Goal: Information Seeking & Learning: Understand process/instructions

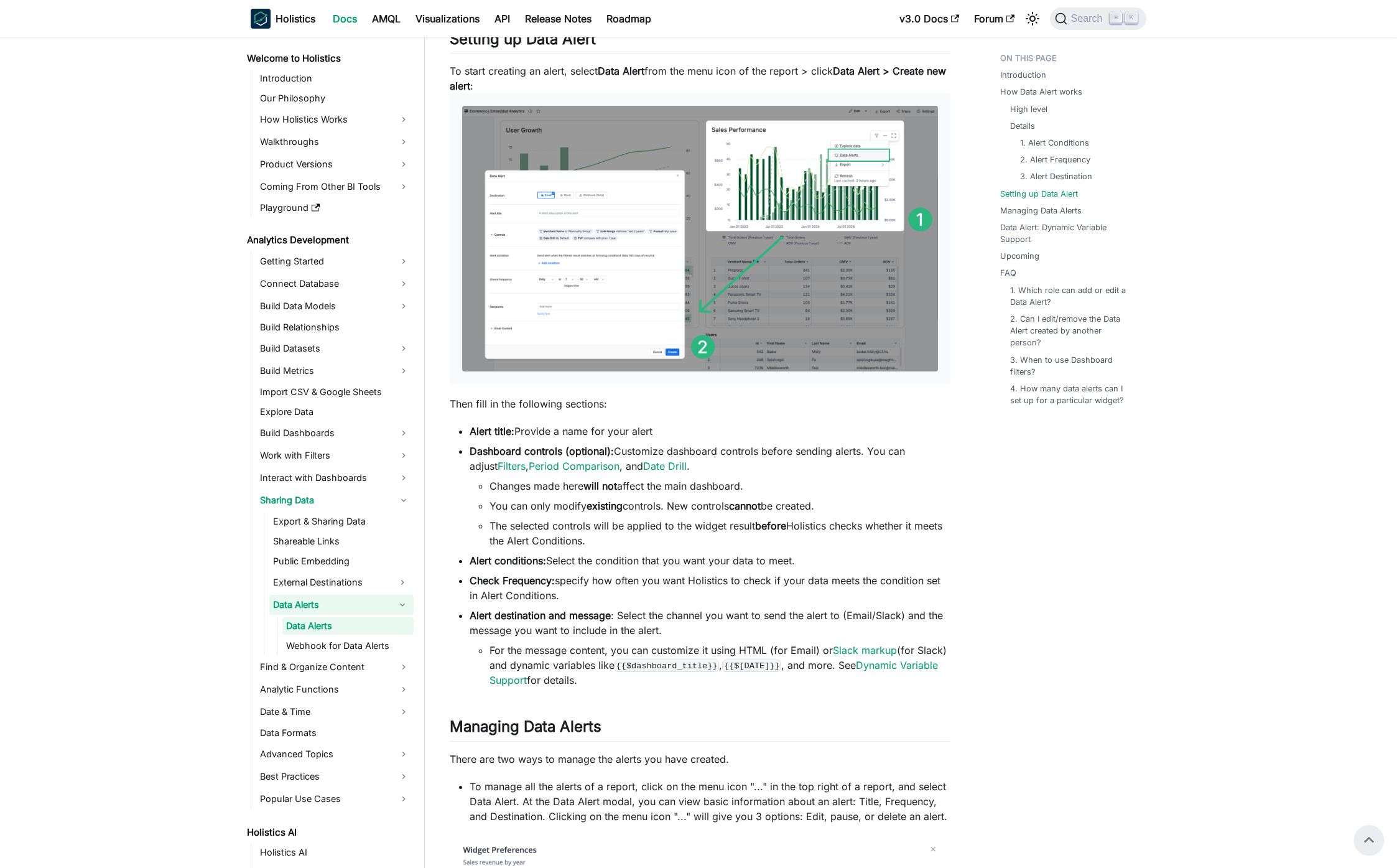
scroll to position [1355, 0]
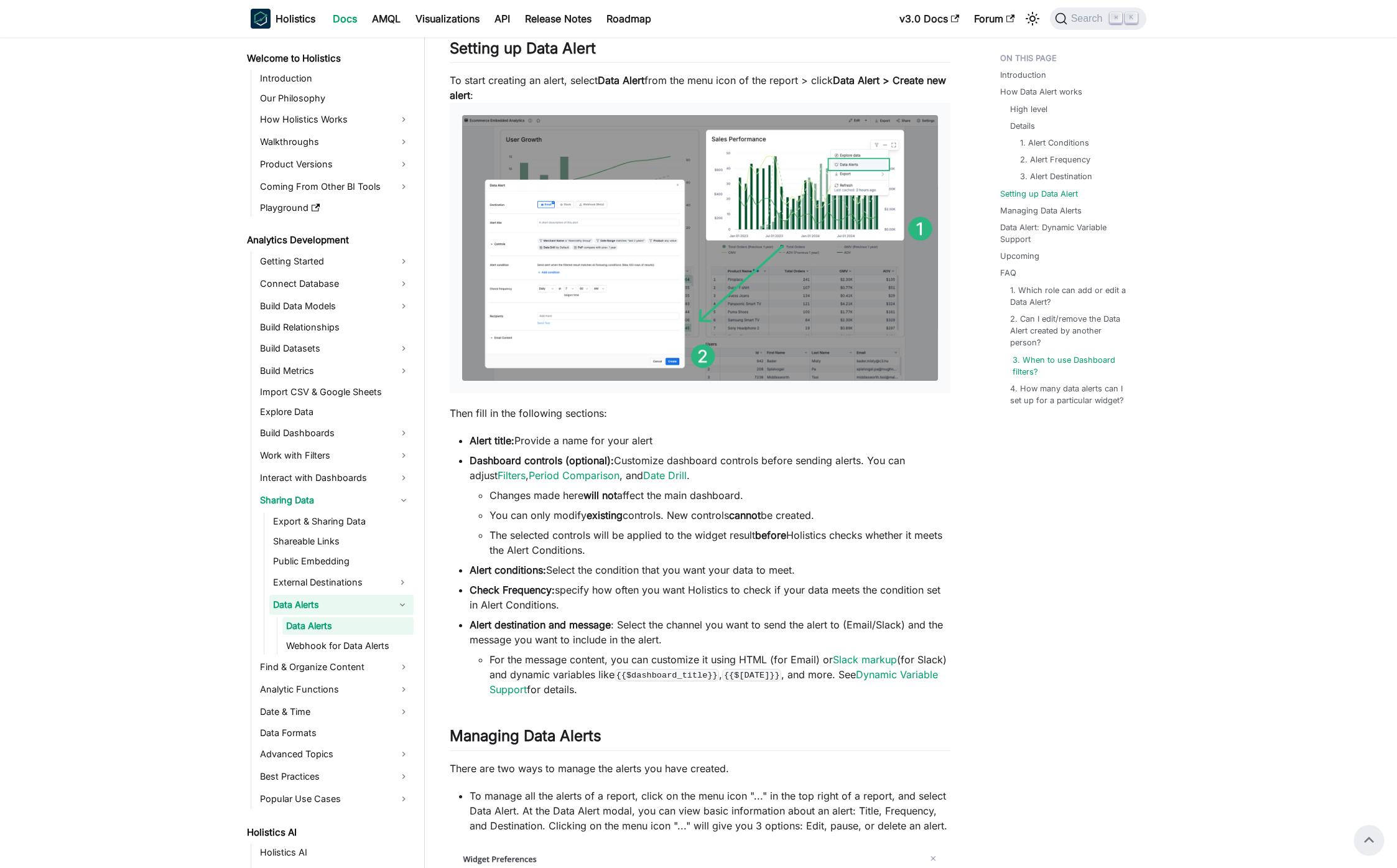
click at [1073, 356] on link "3. When to use Dashboard filters?" at bounding box center [1075, 366] width 124 height 24
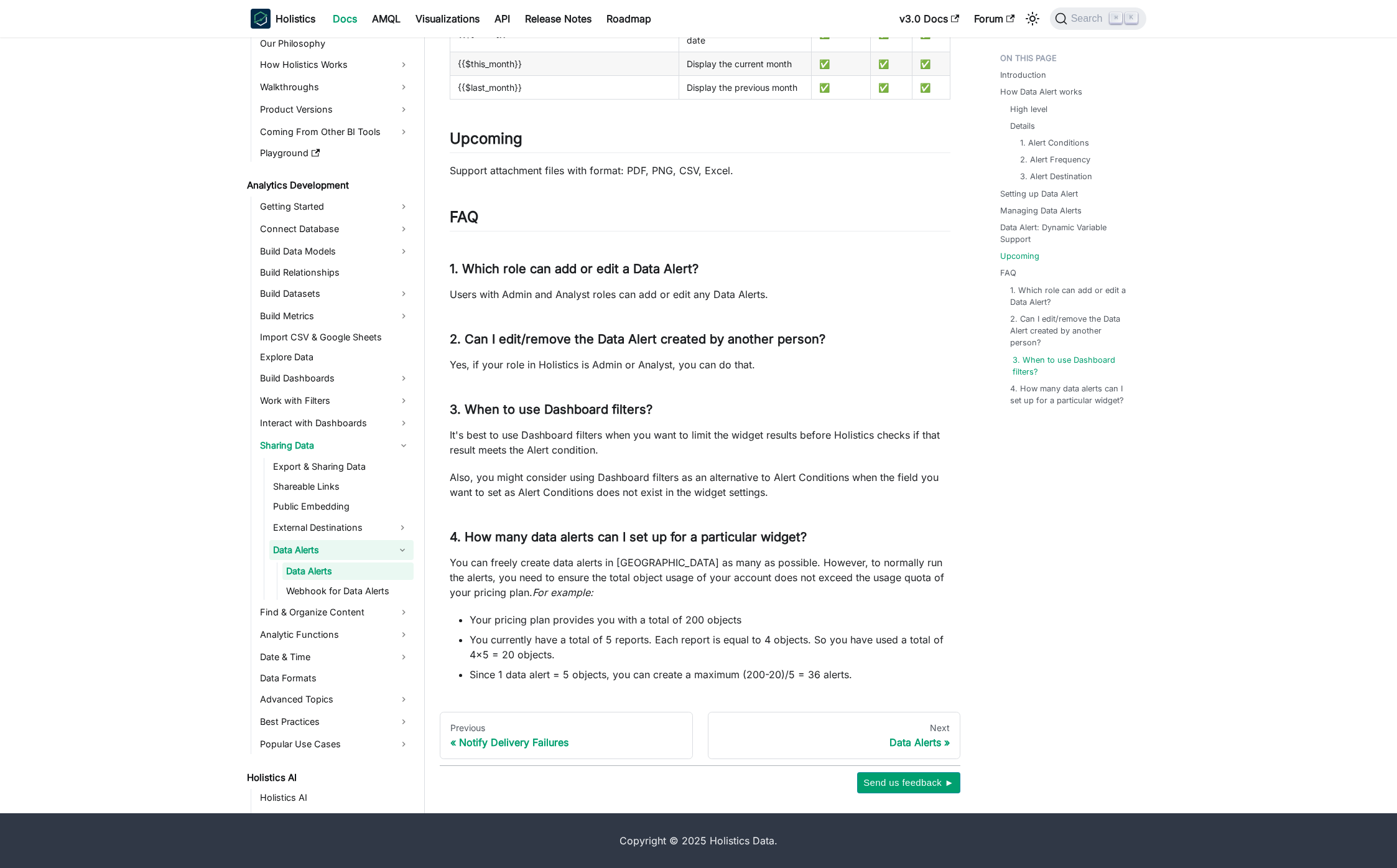
click at [1073, 356] on link "3. When to use Dashboard filters?" at bounding box center [1075, 366] width 124 height 24
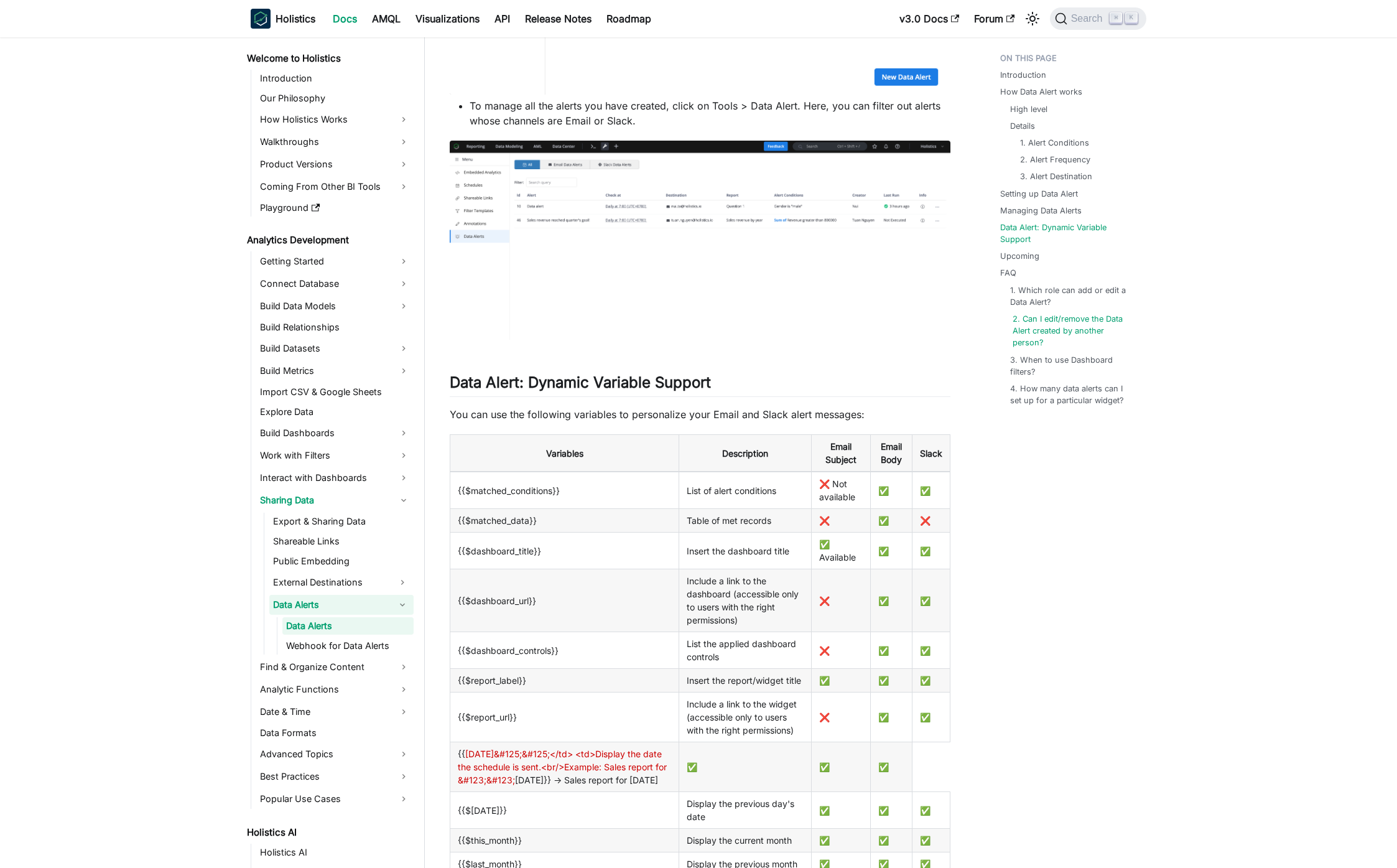
click at [1063, 318] on link "2. Can I edit/remove the Data Alert created by another person?" at bounding box center [1075, 331] width 124 height 36
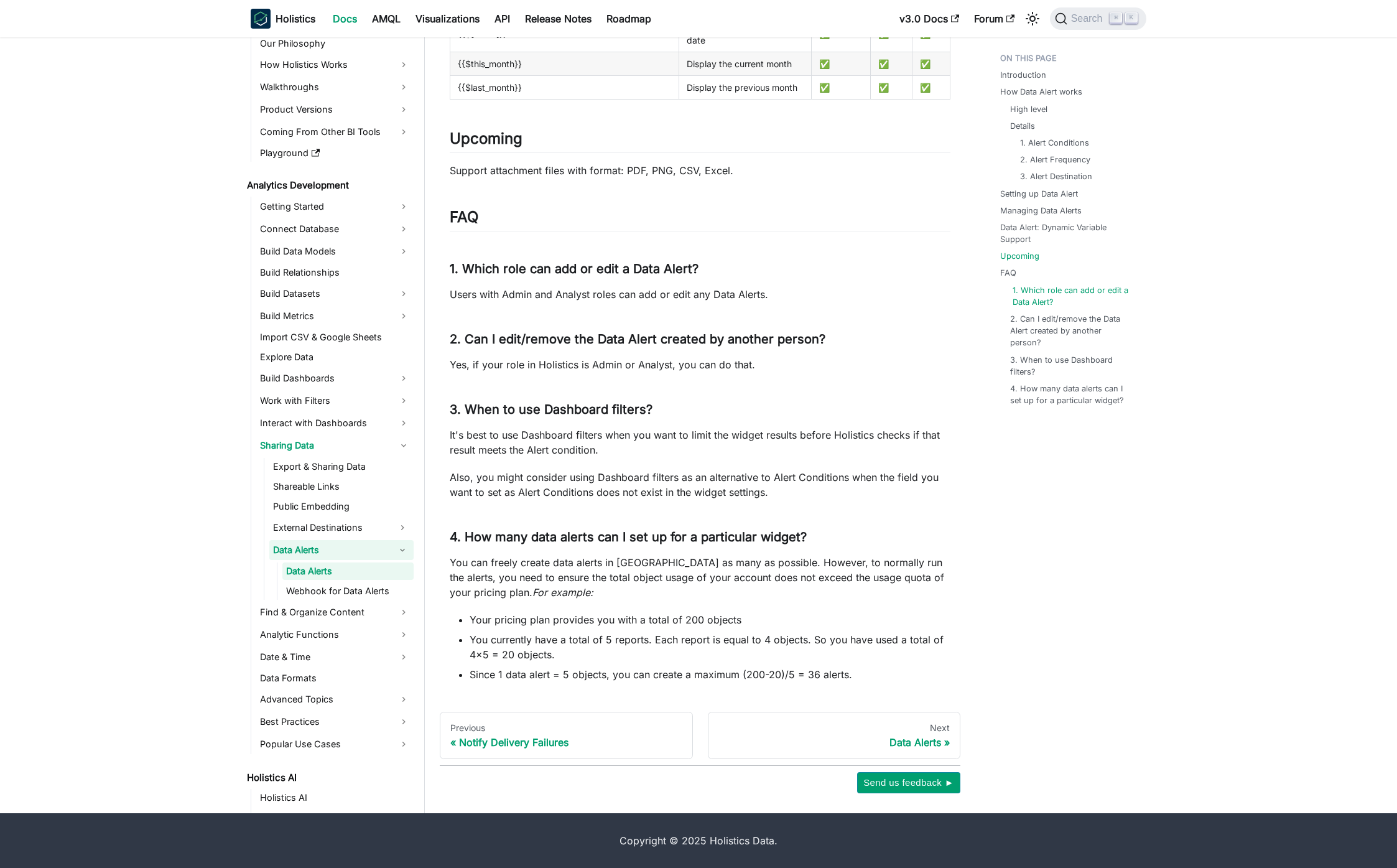
click at [1071, 299] on link "1. Which role can add or edit a Data Alert?" at bounding box center [1075, 296] width 124 height 24
click at [1081, 286] on link "1. Which role can add or edit a Data Alert?" at bounding box center [1075, 296] width 124 height 24
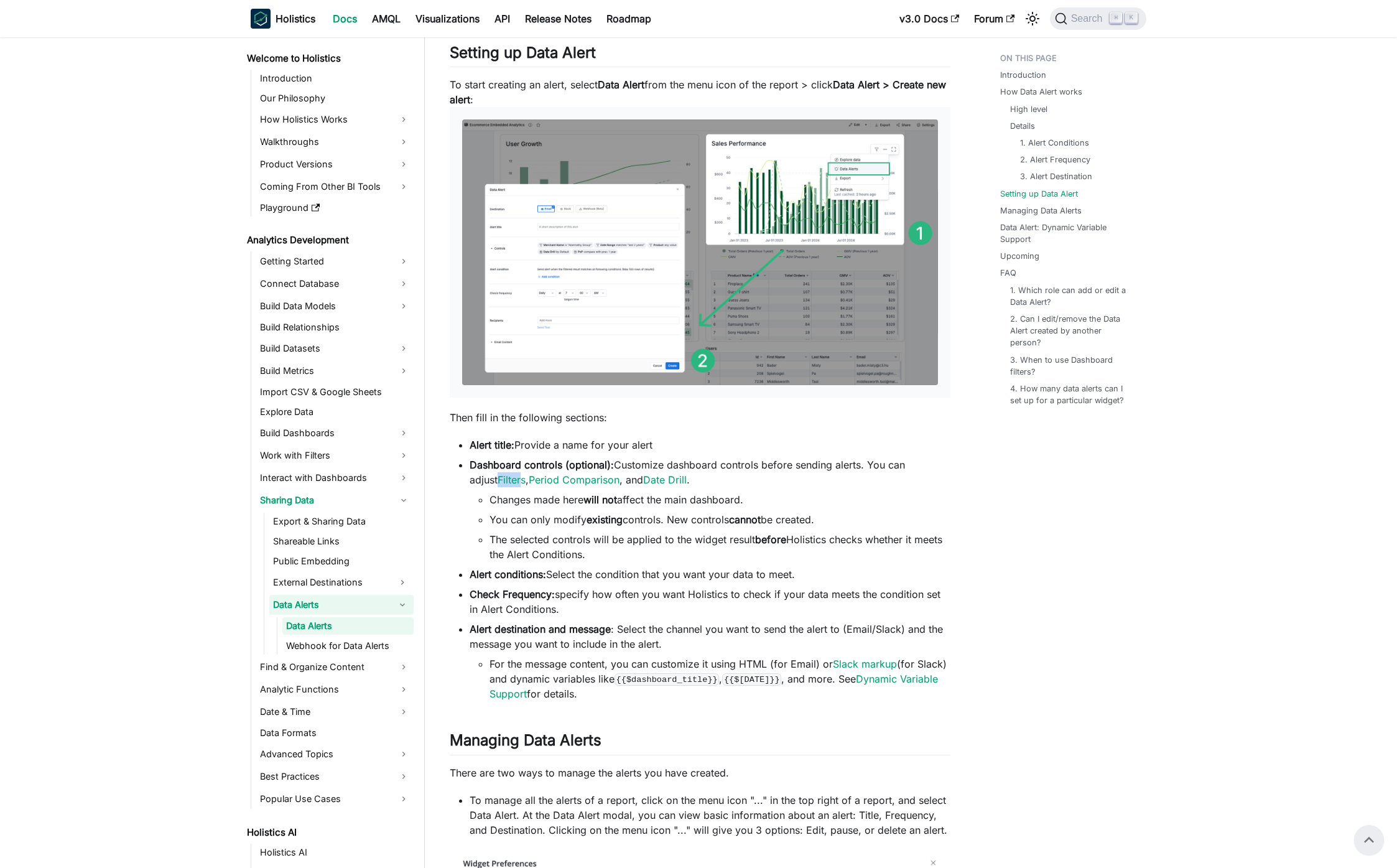
scroll to position [1323, 0]
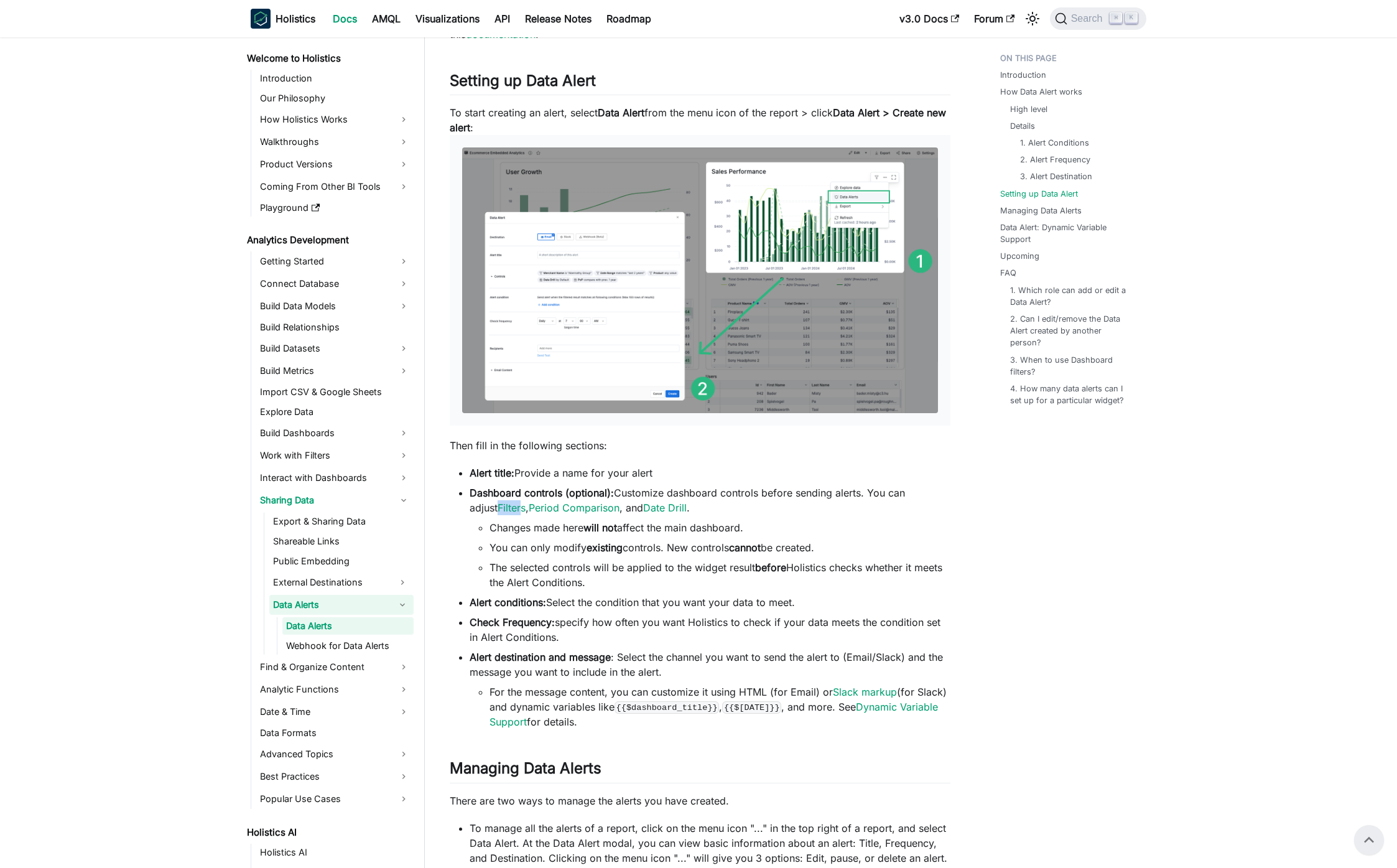
click at [790, 503] on li "Dashboard controls (optional): Customize dashboard controls before sending aler…" at bounding box center [710, 537] width 481 height 105
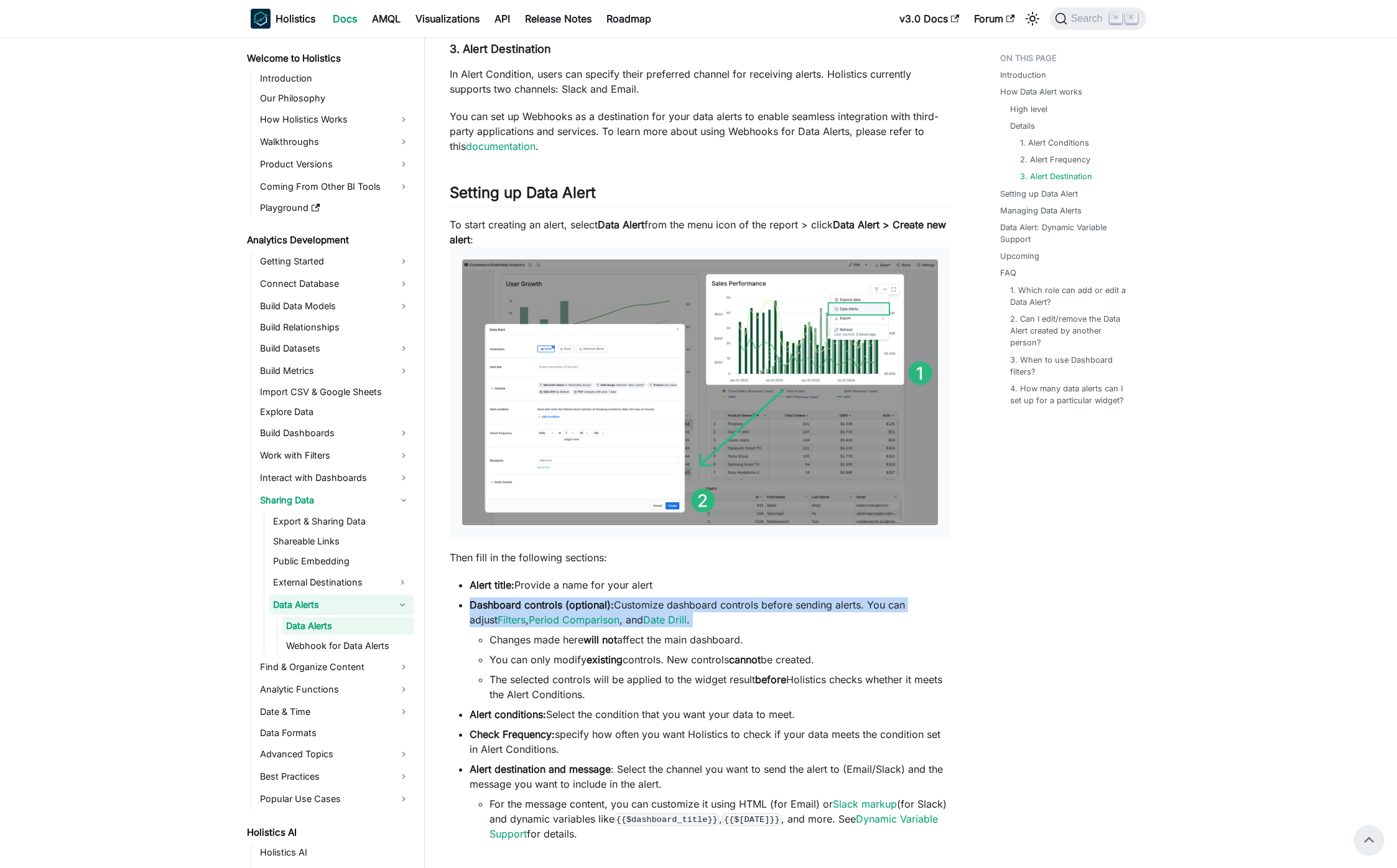
click at [813, 235] on p "To start creating an alert, select Data Alert from the menu icon of the report …" at bounding box center [700, 378] width 501 height 321
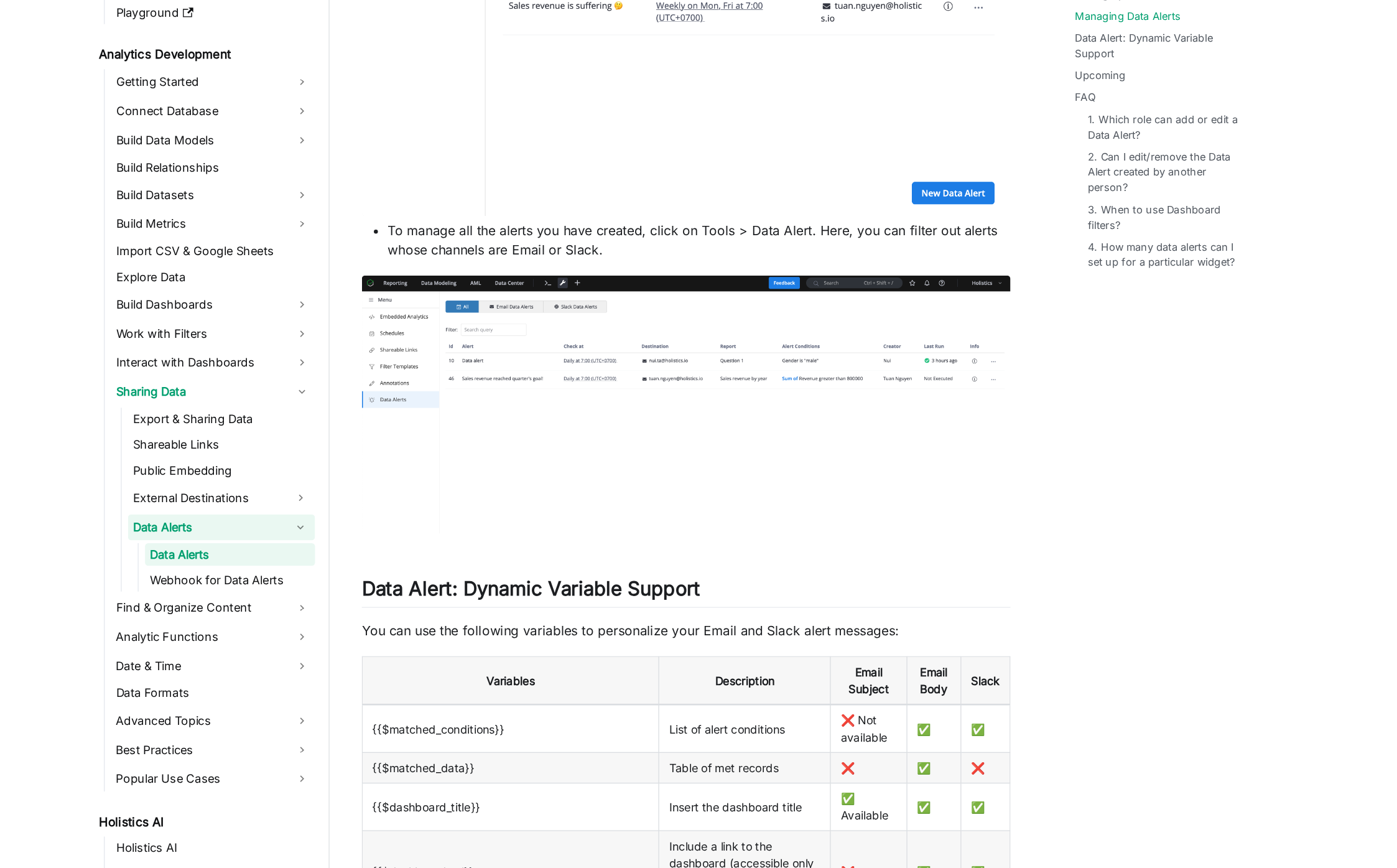
scroll to position [2163, 0]
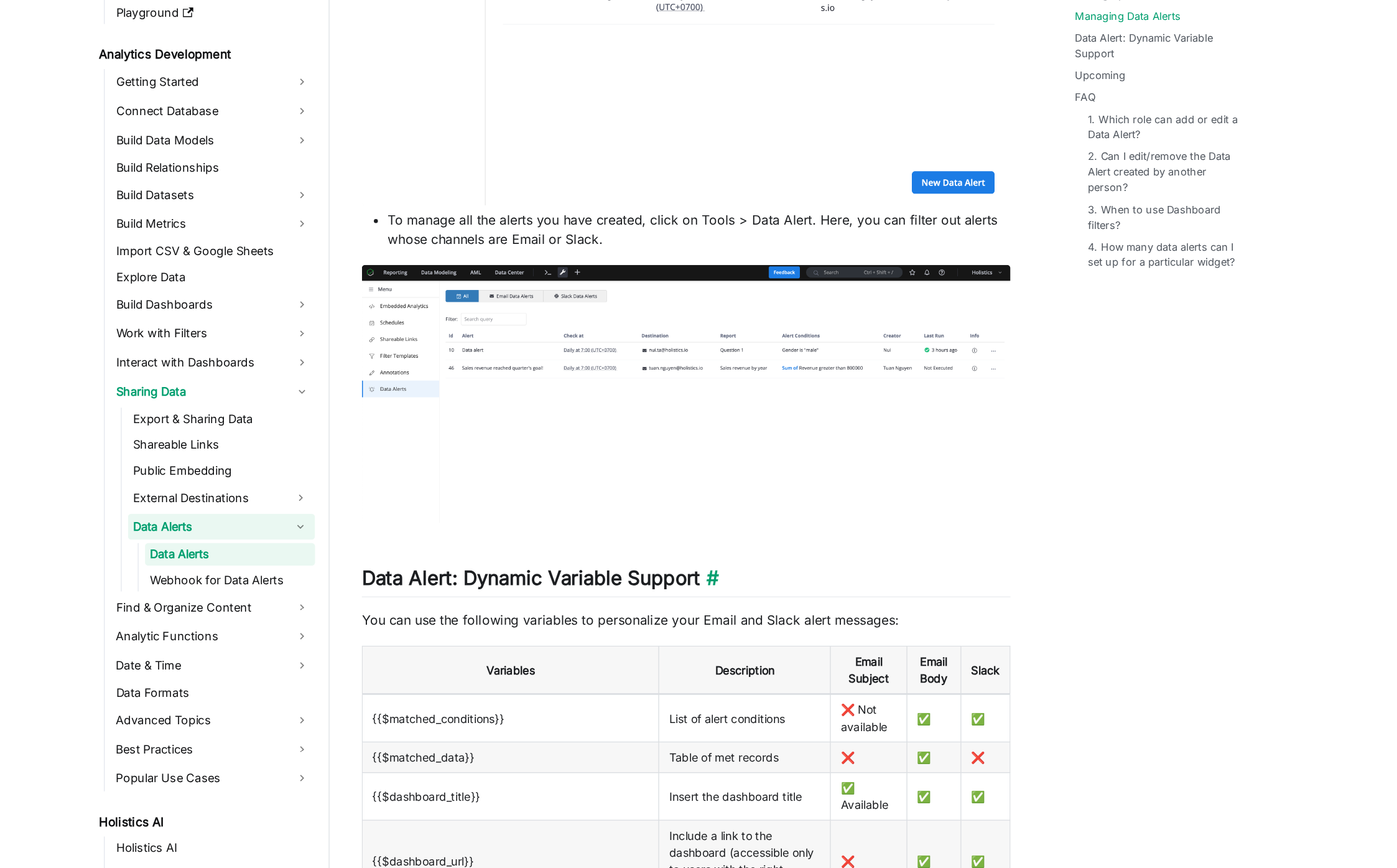
click at [599, 645] on h2 "Data Alert: Dynamic Variable Support ​" at bounding box center [700, 647] width 501 height 24
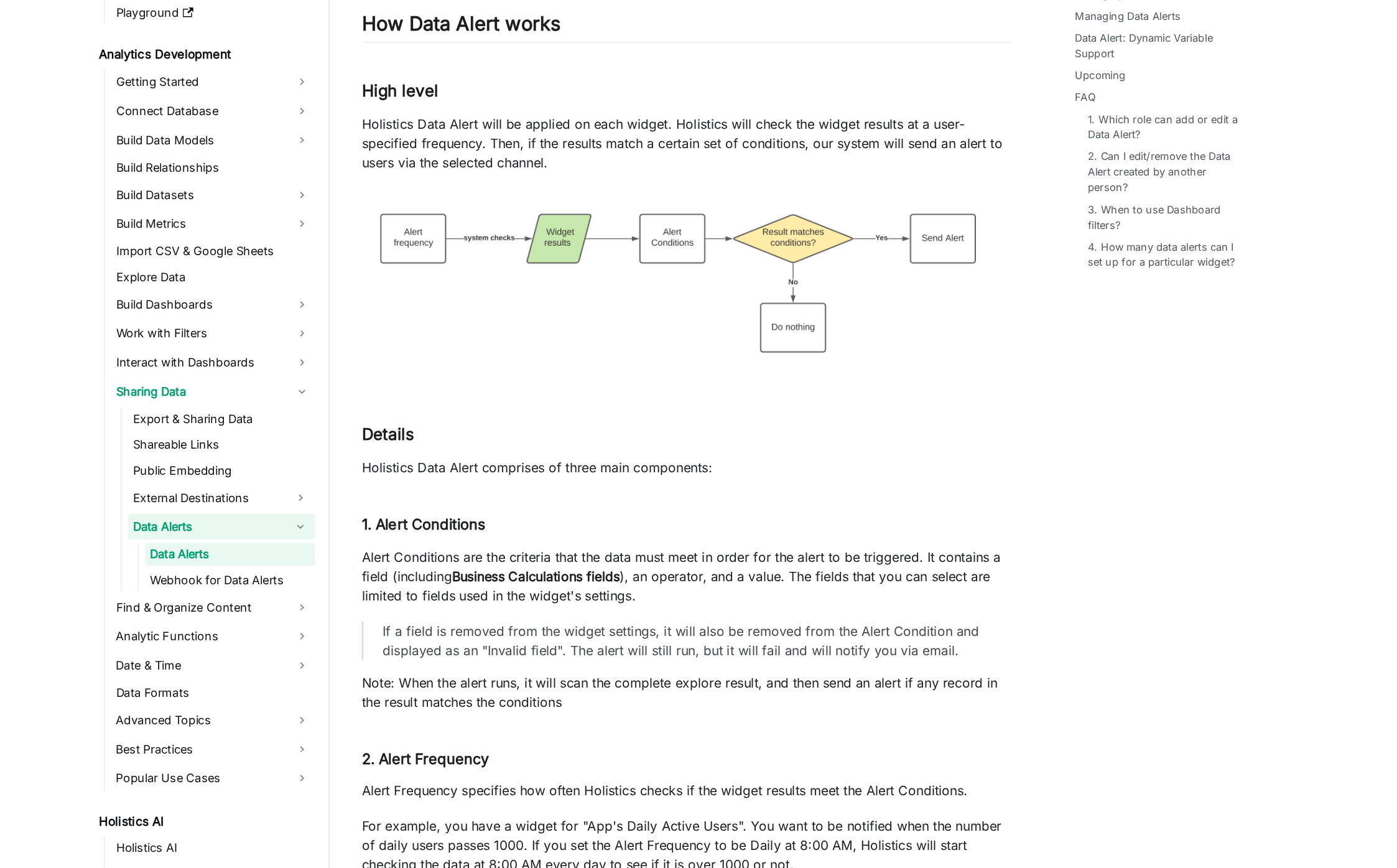
scroll to position [378, 0]
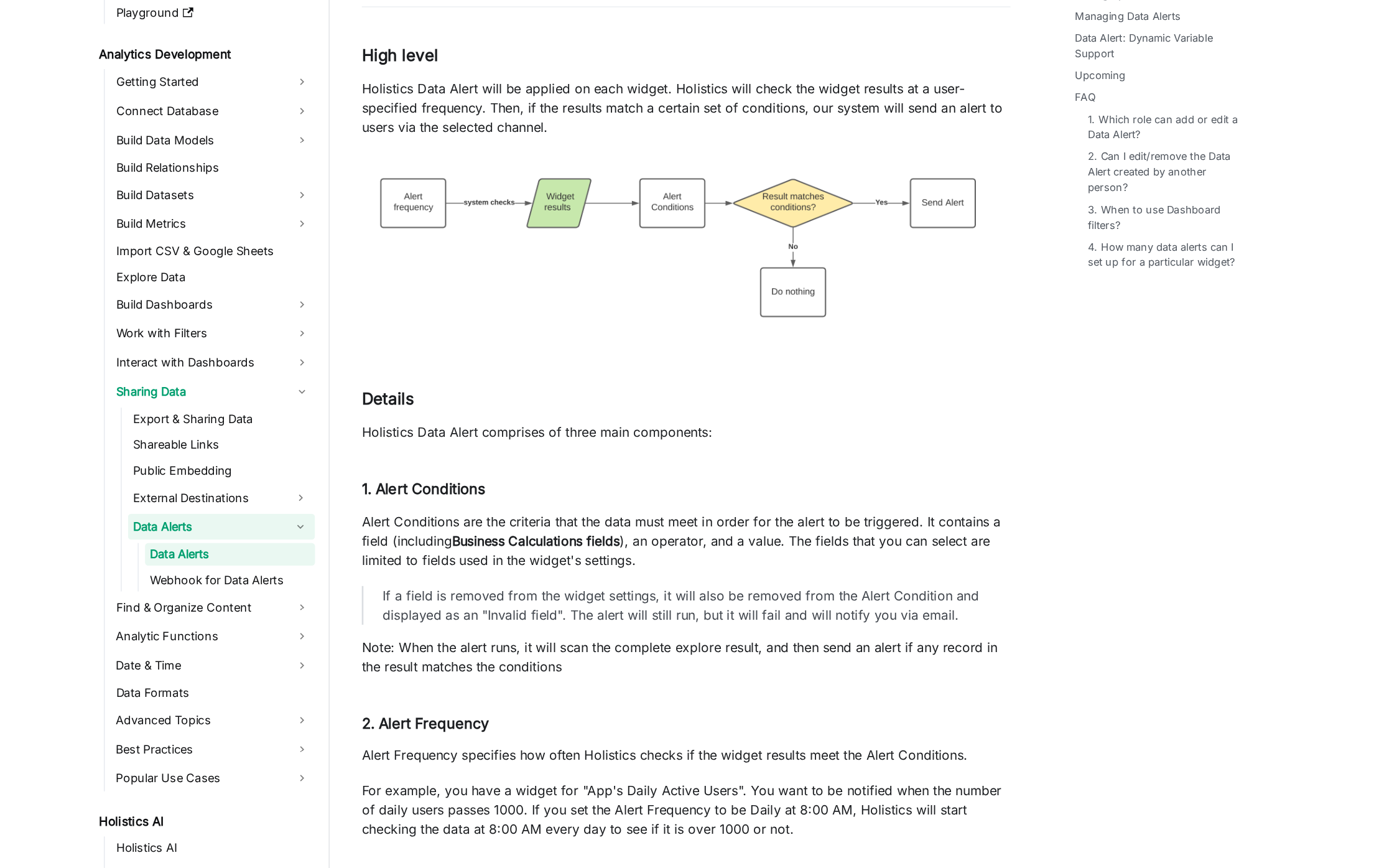
click at [605, 609] on strong "Business Calculations fields" at bounding box center [584, 615] width 130 height 12
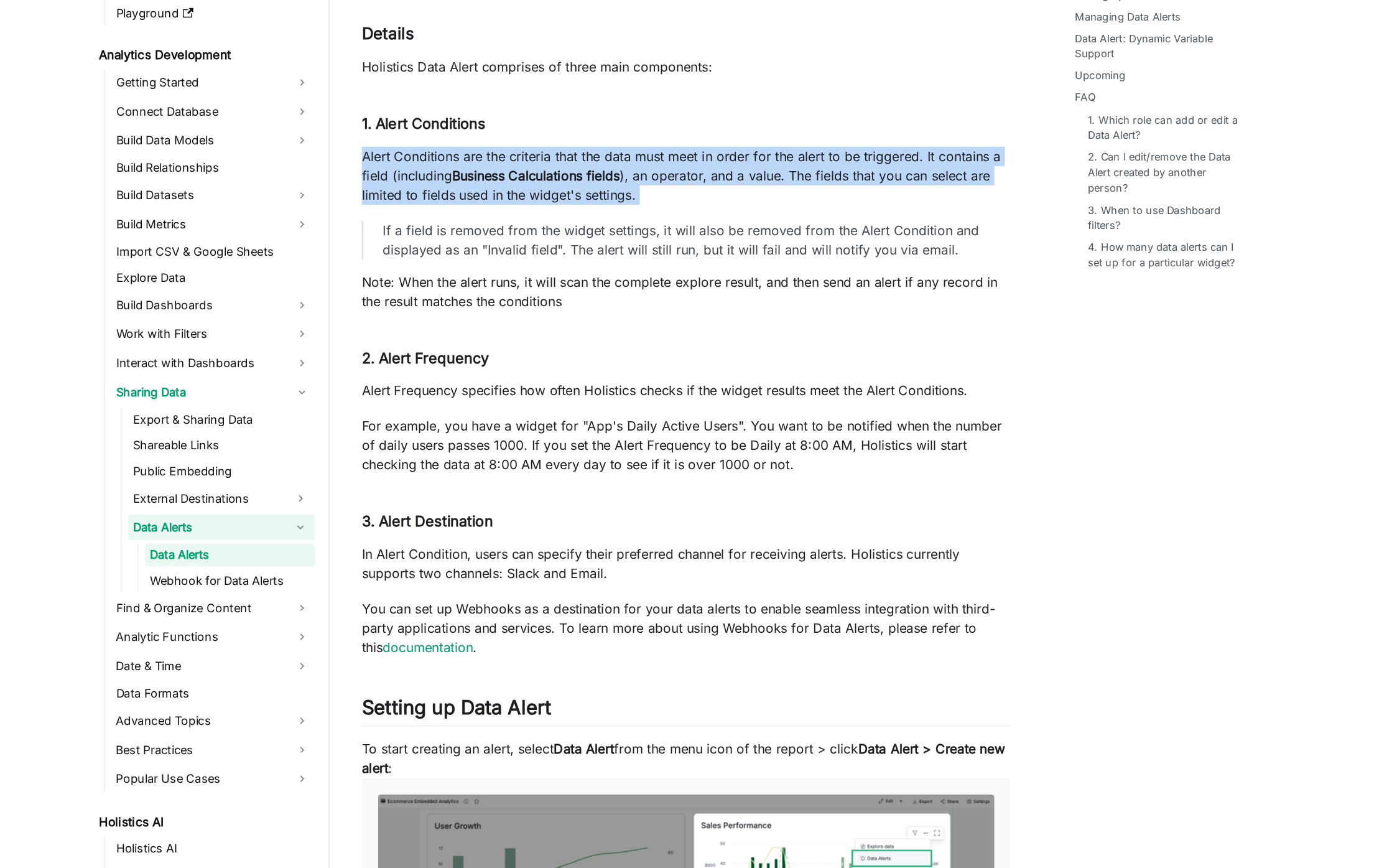
scroll to position [661, 0]
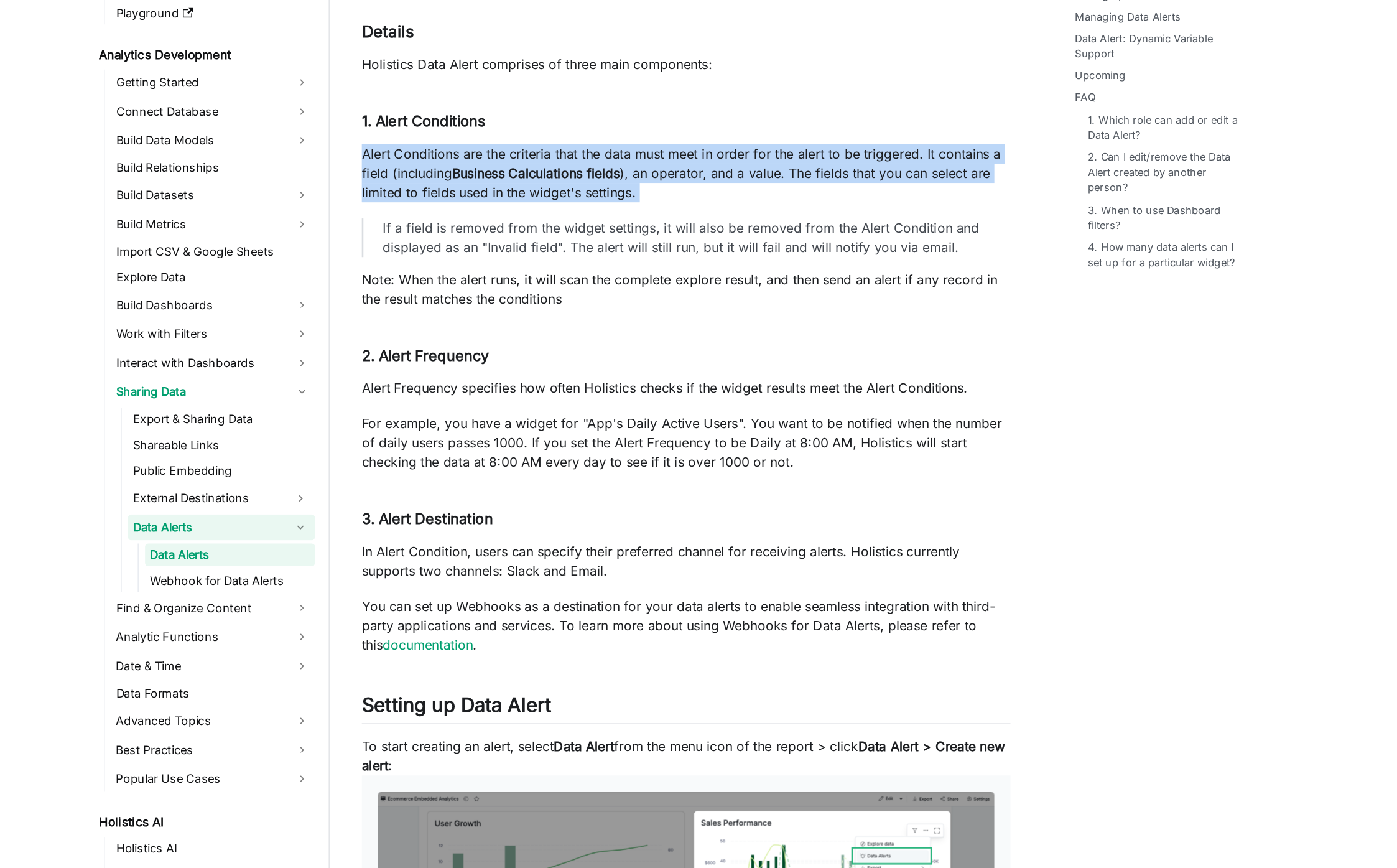
click at [605, 627] on p "In Alert Condition, users can specify their preferred channel for receiving ale…" at bounding box center [700, 631] width 501 height 30
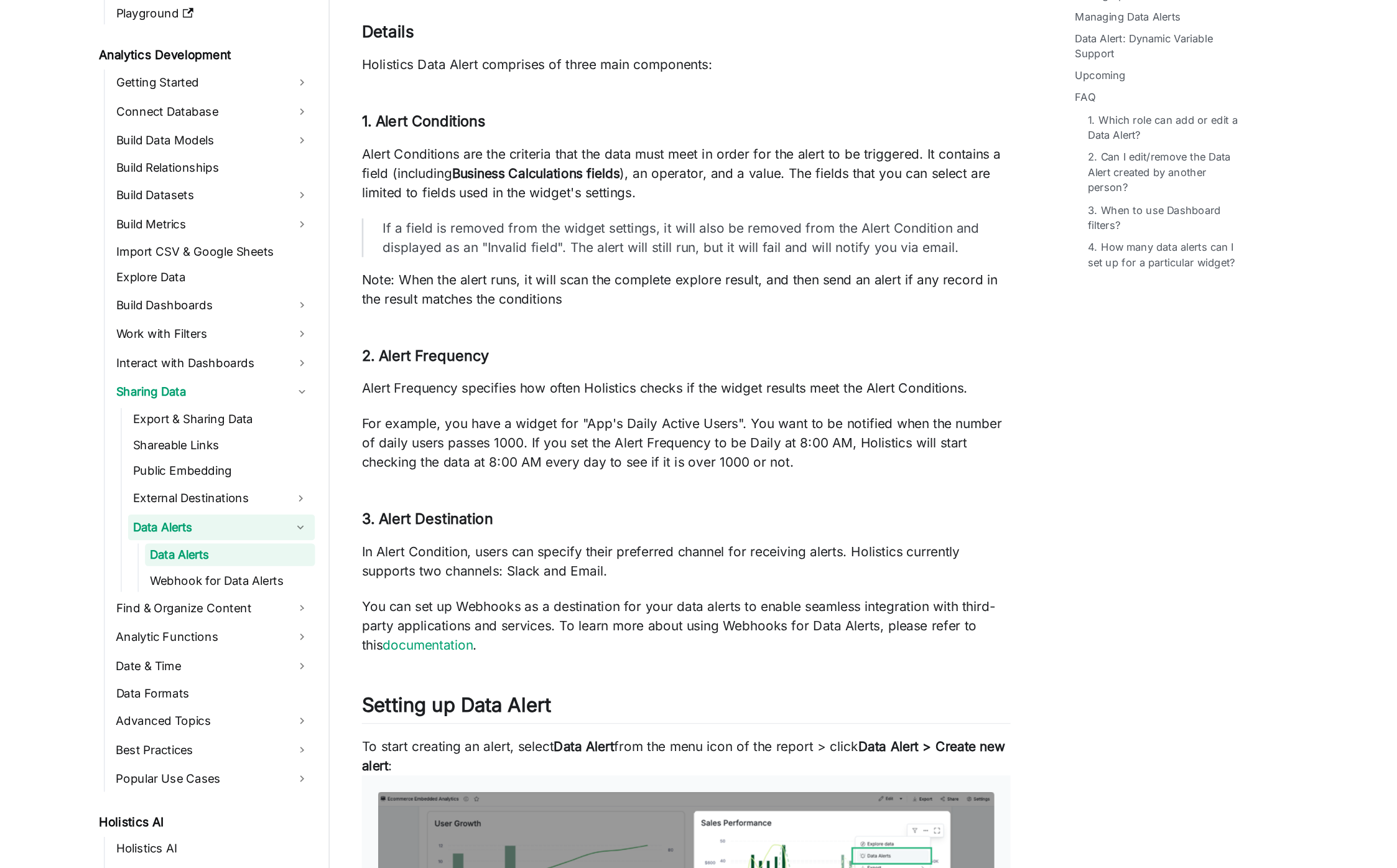
click at [605, 627] on p "In Alert Condition, users can specify their preferred channel for receiving ale…" at bounding box center [700, 631] width 501 height 30
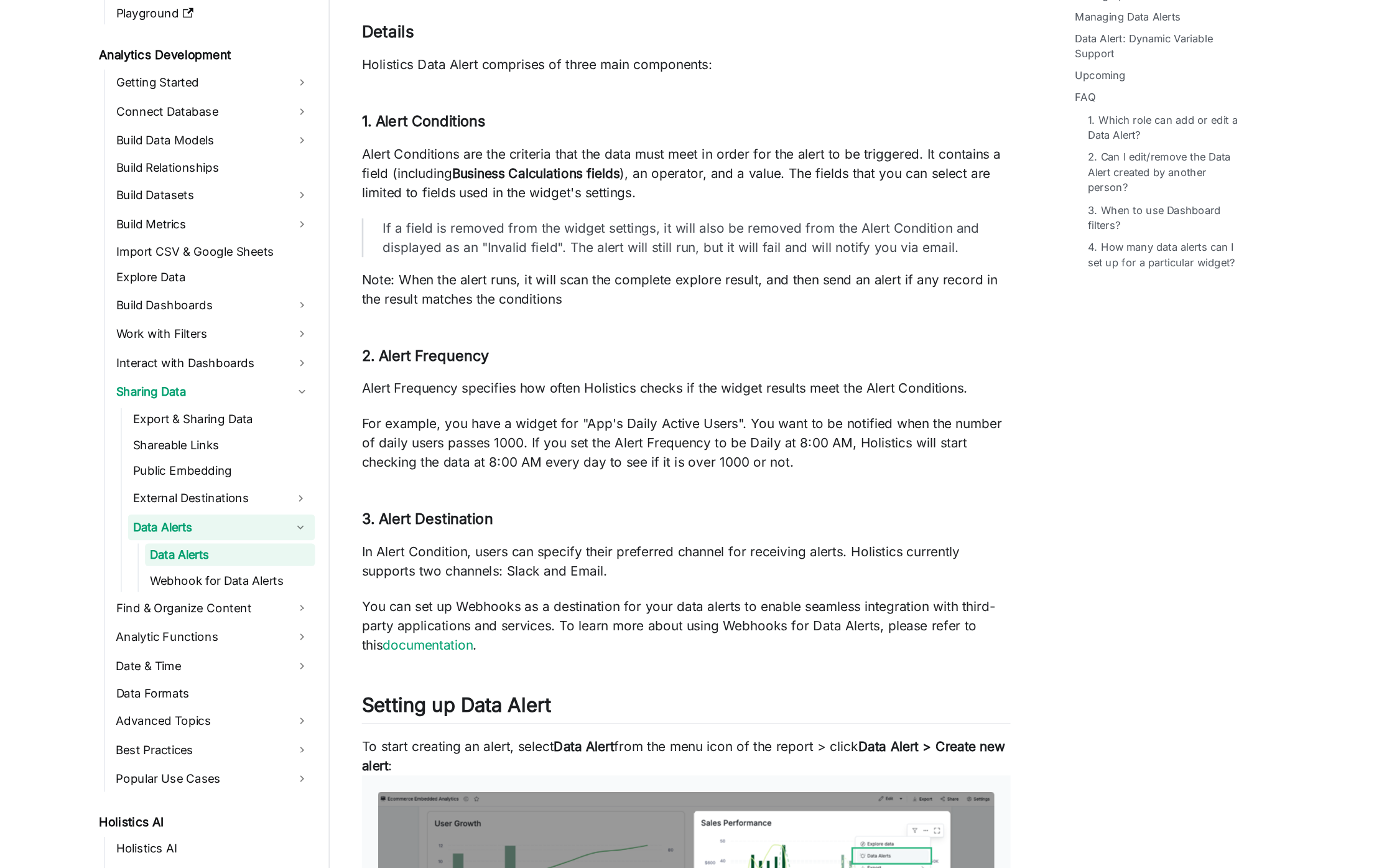
click at [625, 669] on p "You can set up Webhooks as a destination for your data alerts to enable seamles…" at bounding box center [700, 679] width 501 height 45
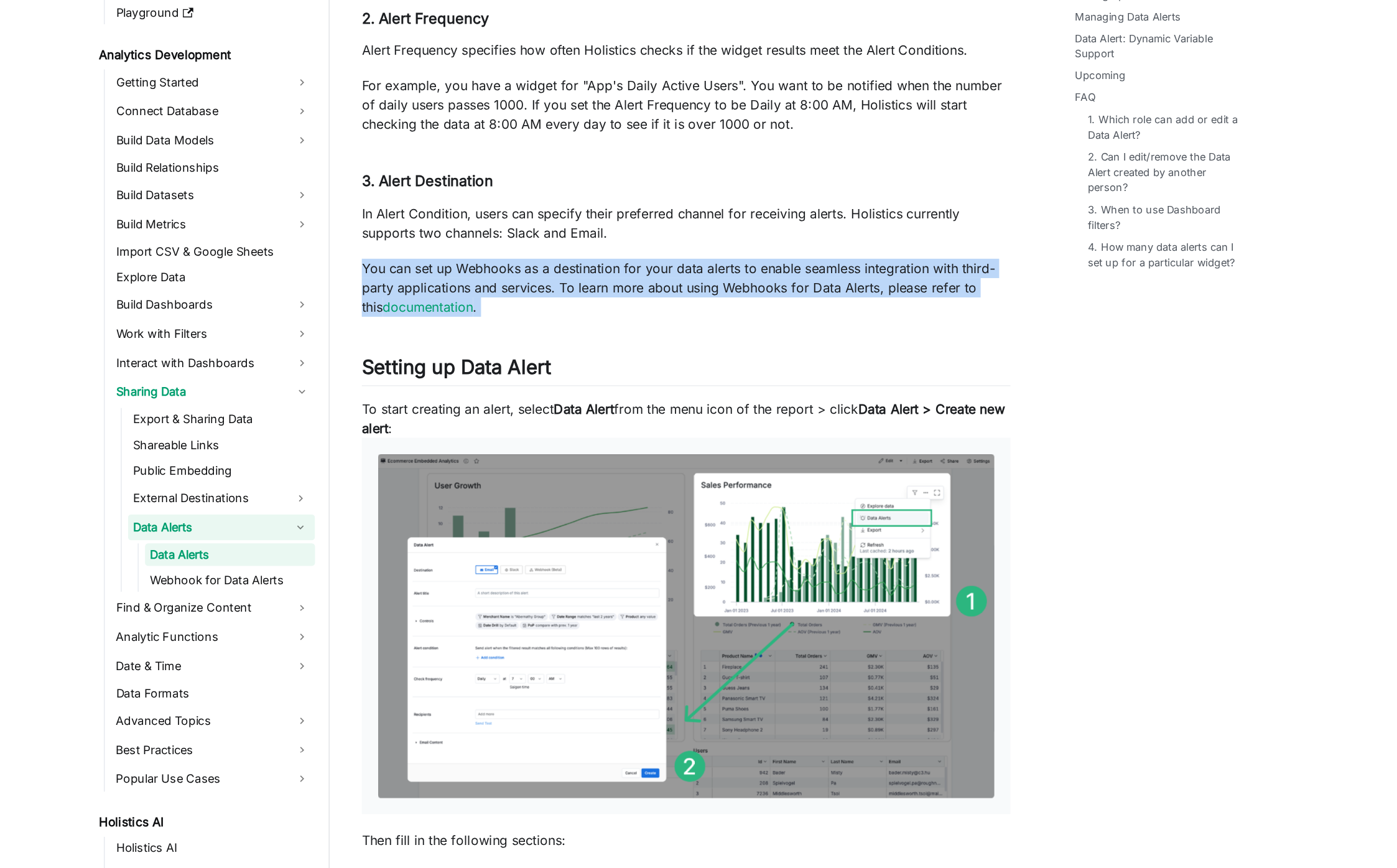
scroll to position [958, 0]
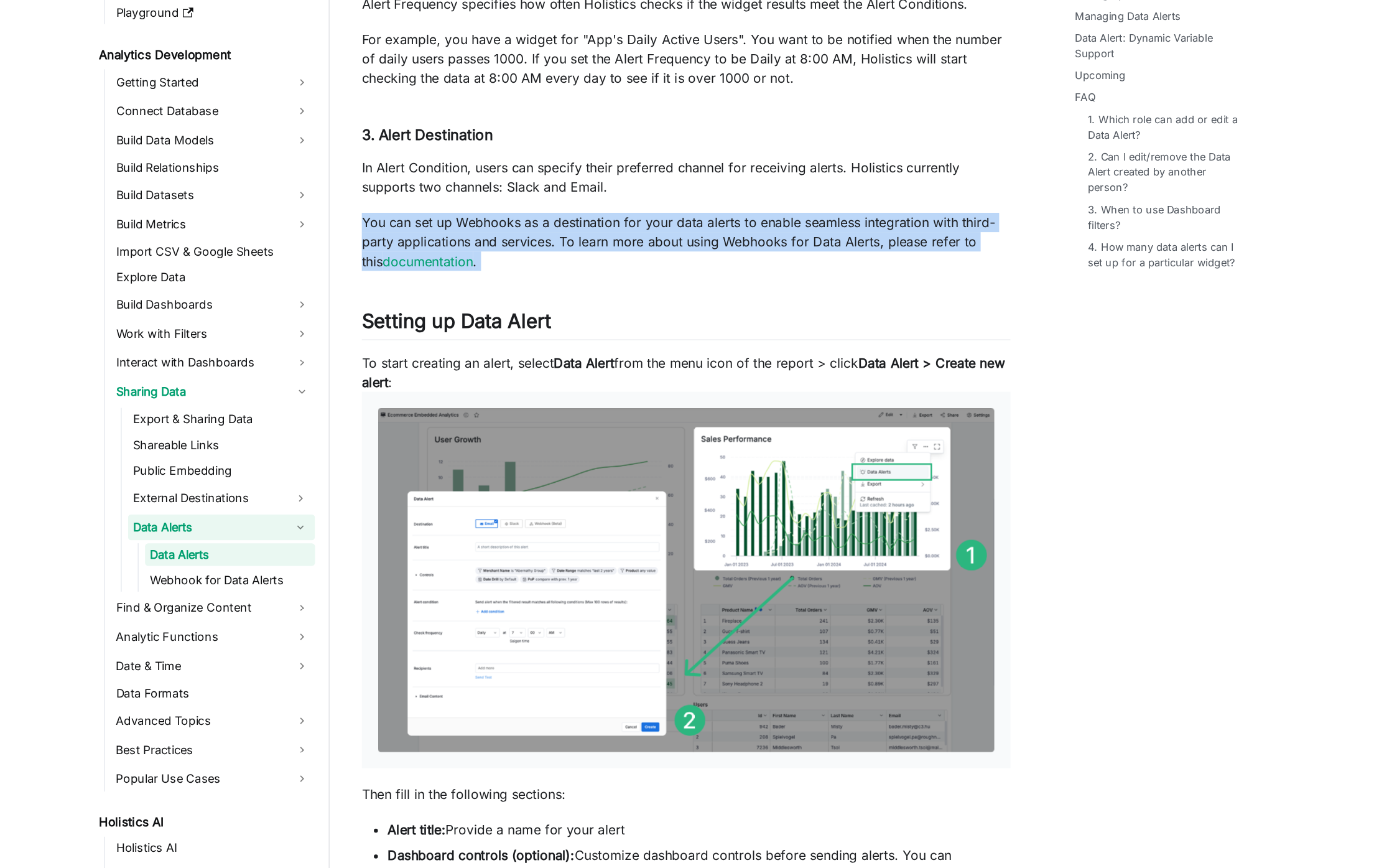
click at [801, 495] on p "To start creating an alert, select Data Alert from the menu icon of the report …" at bounding box center [700, 631] width 501 height 321
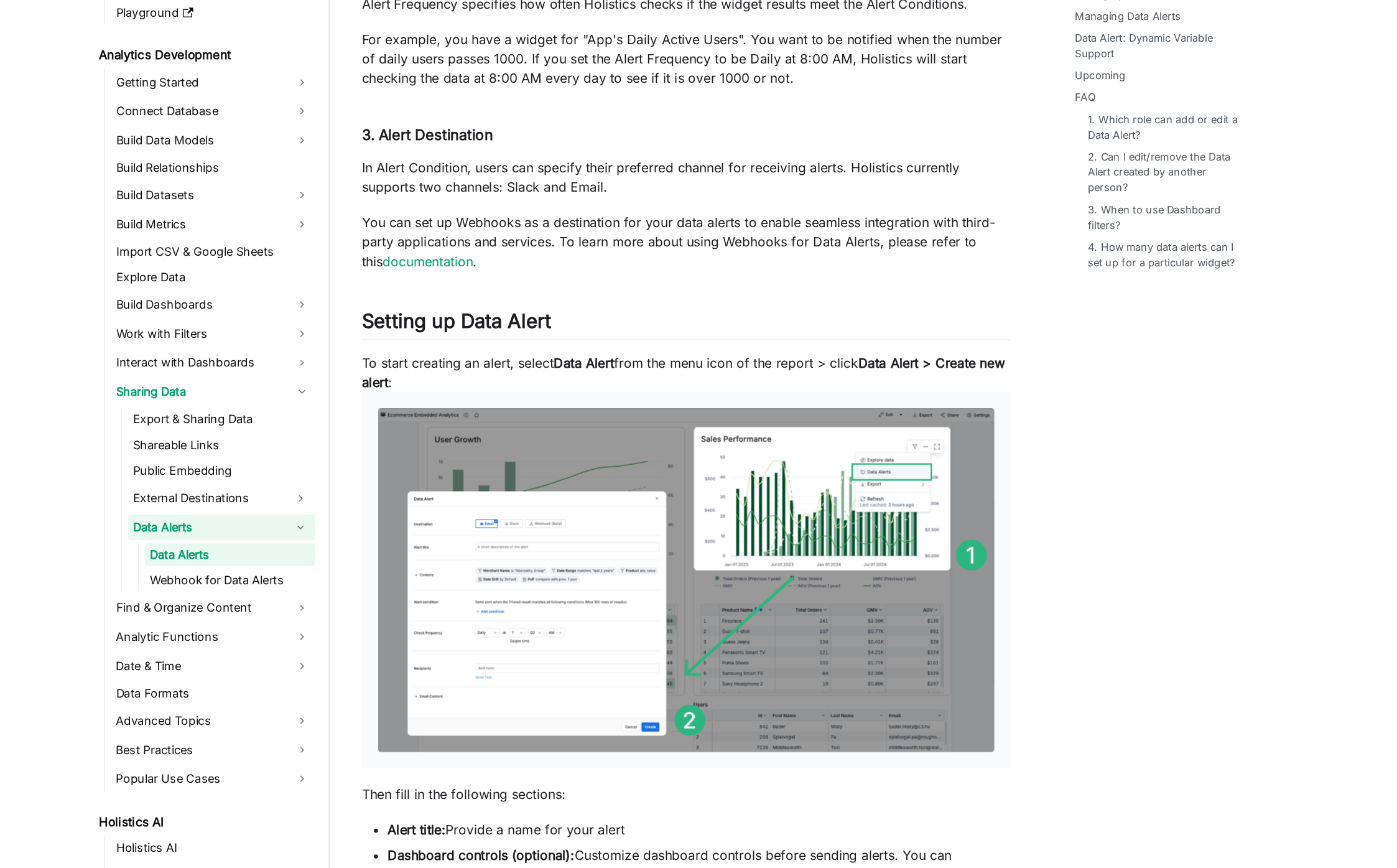
click at [801, 495] on p "To start creating an alert, select Data Alert from the menu icon of the report …" at bounding box center [700, 631] width 501 height 321
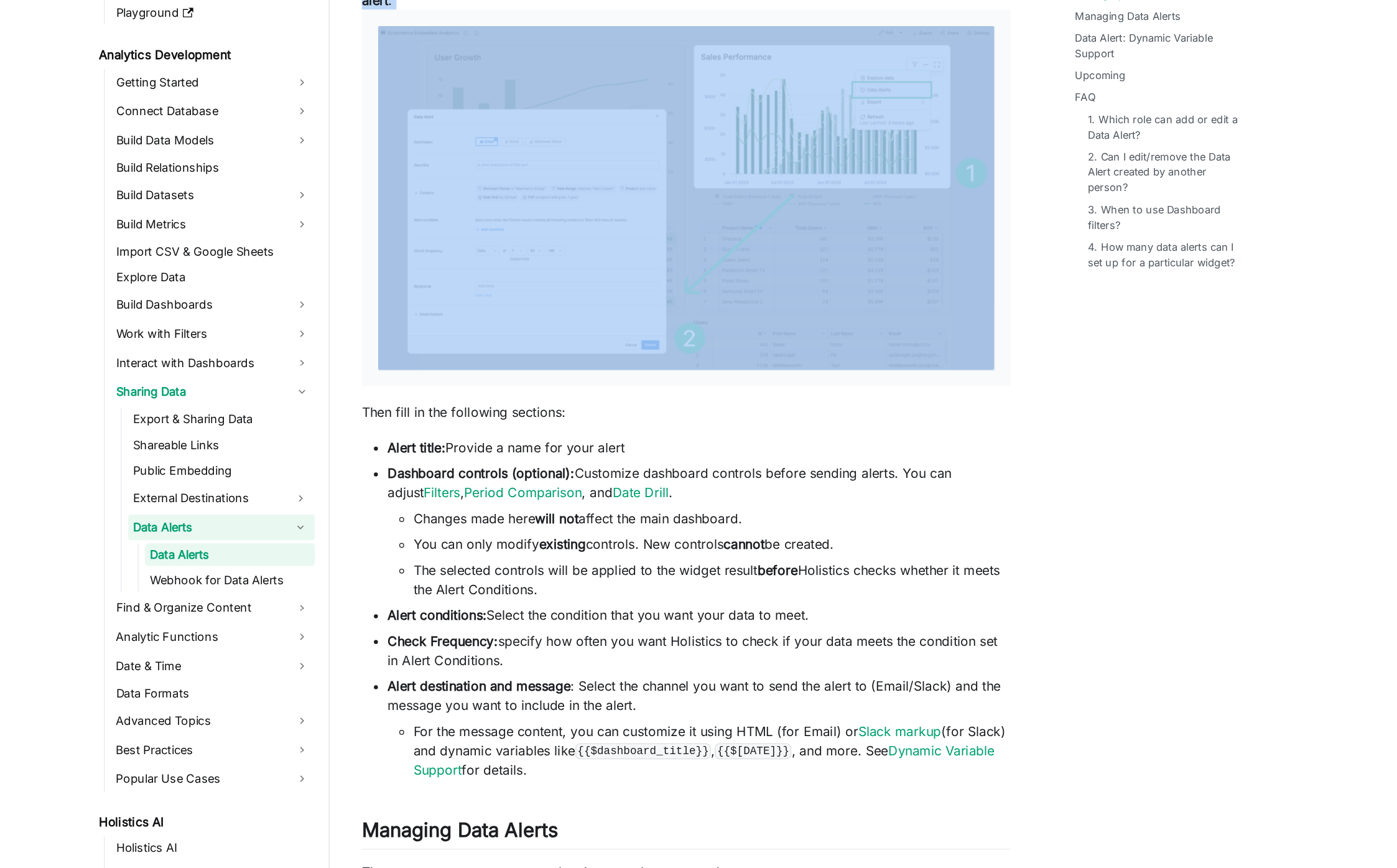
scroll to position [1253, 0]
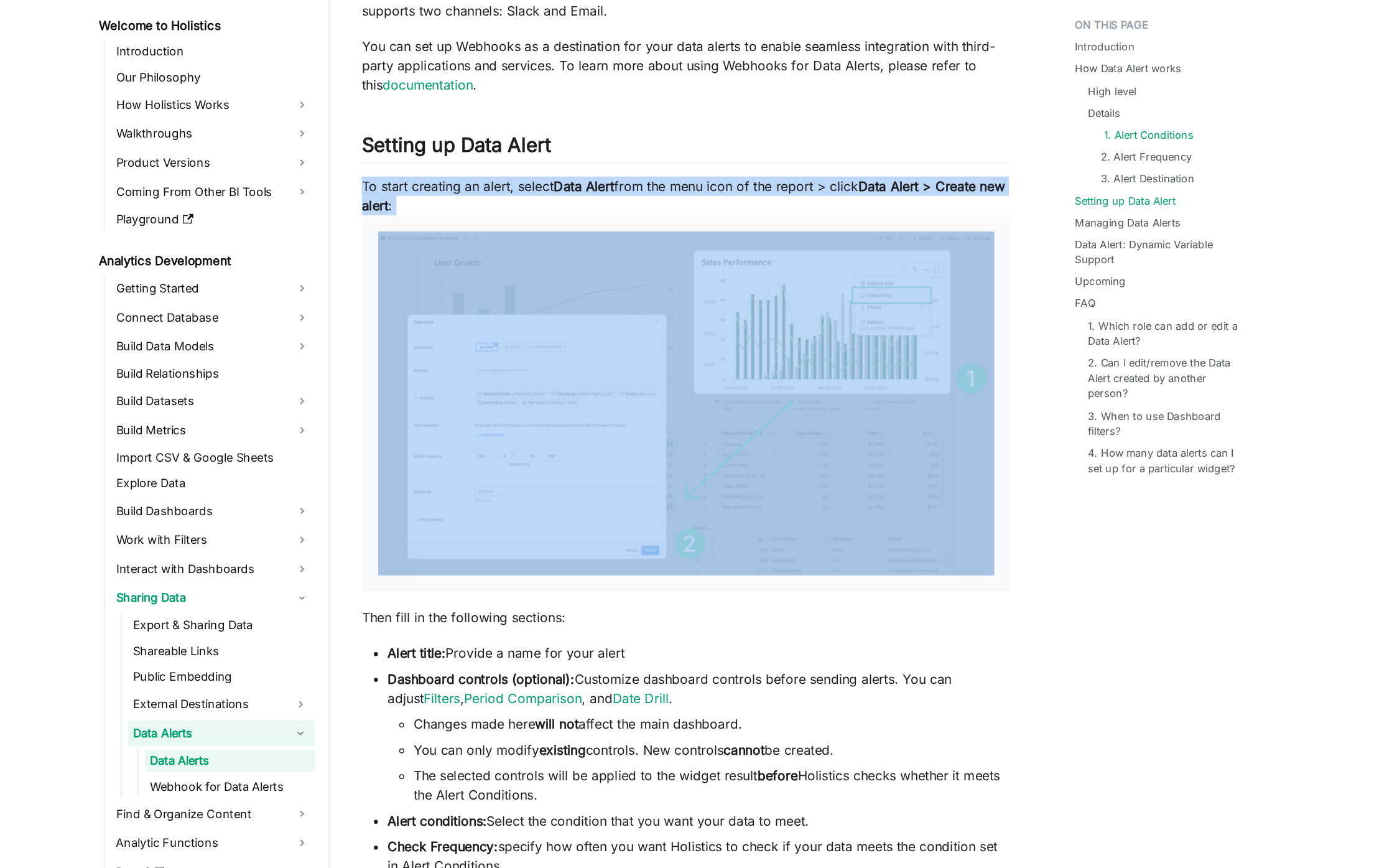
click at [1037, 146] on link "1. Alert Conditions" at bounding box center [1057, 143] width 69 height 12
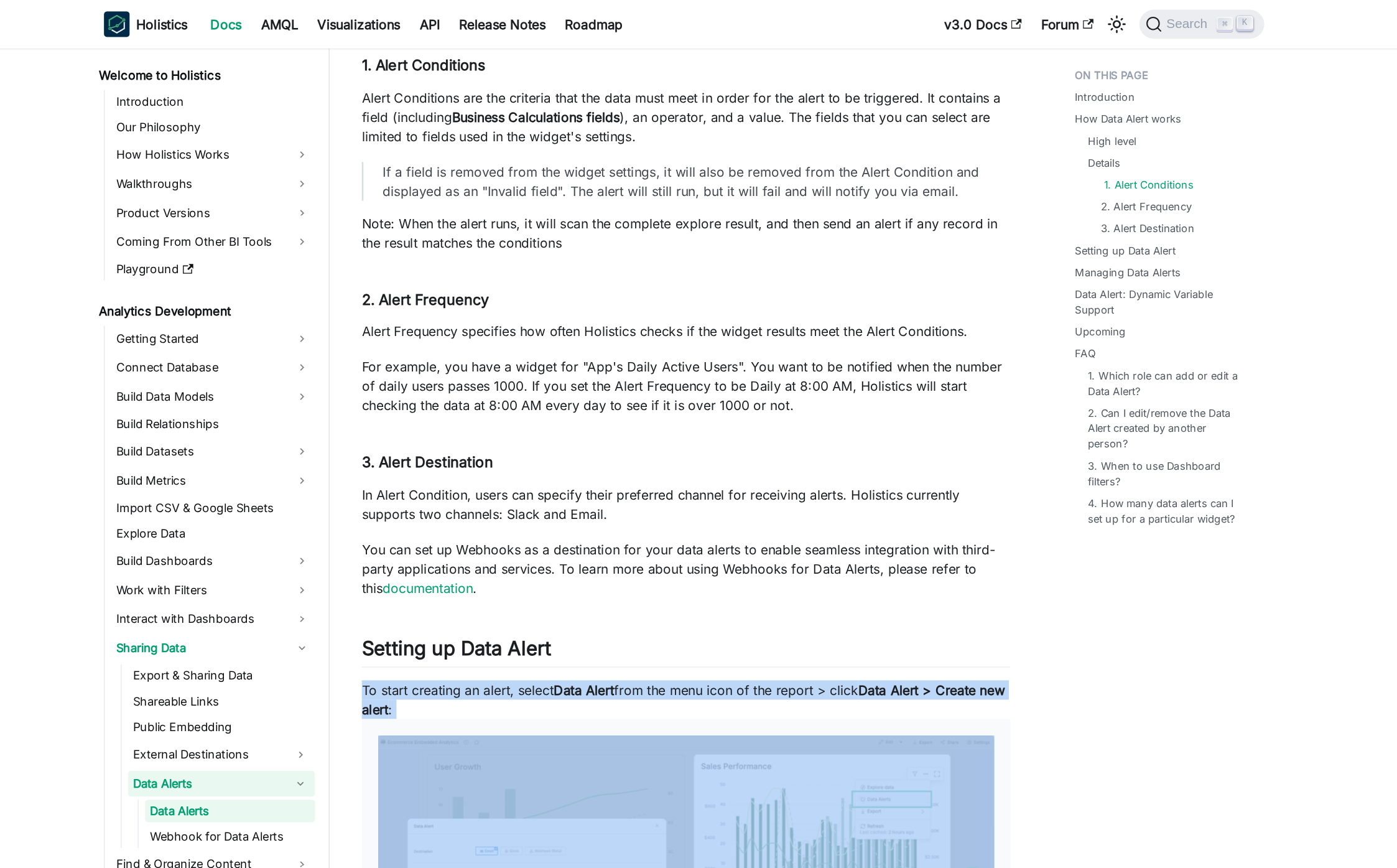
click at [1072, 146] on link "1. Alert Conditions" at bounding box center [1057, 143] width 69 height 12
